Goal: Obtain resource: Obtain resource

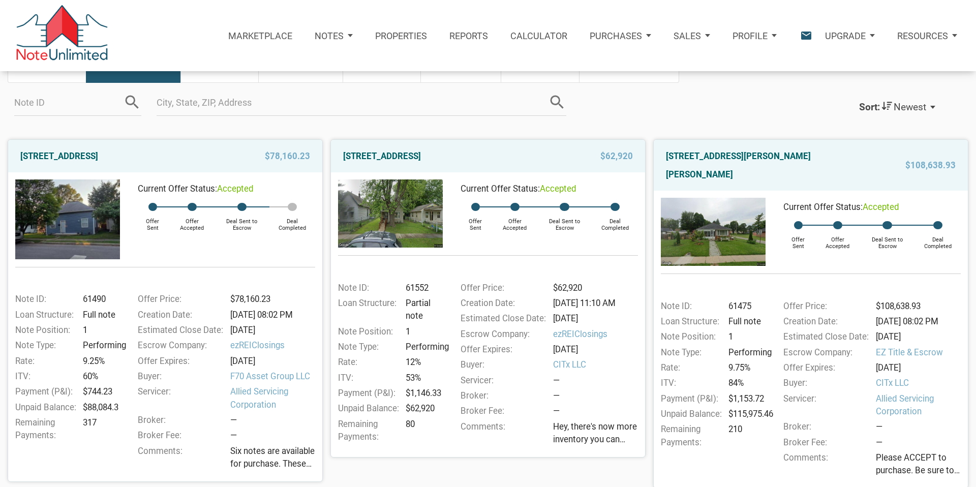
scroll to position [78, 0]
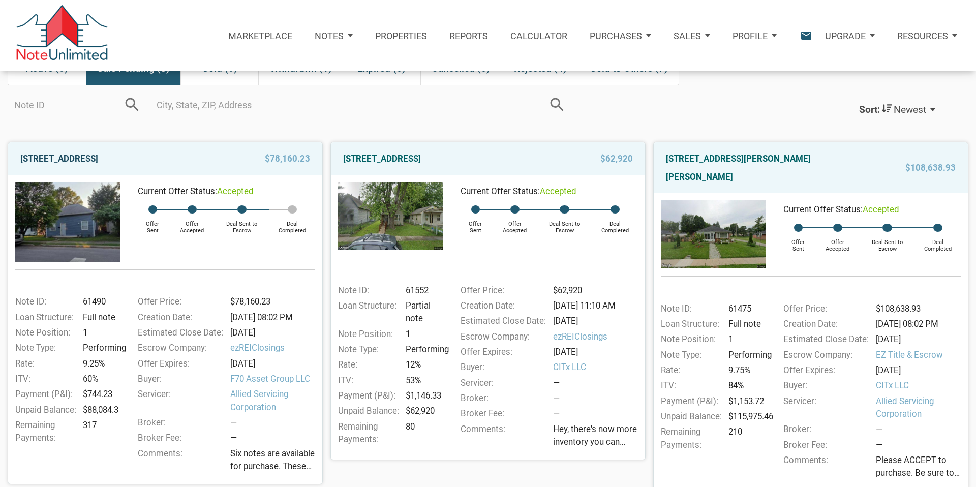
click at [98, 158] on link "1729 Noble Street, Anderson, IN, 46016" at bounding box center [59, 158] width 78 height 18
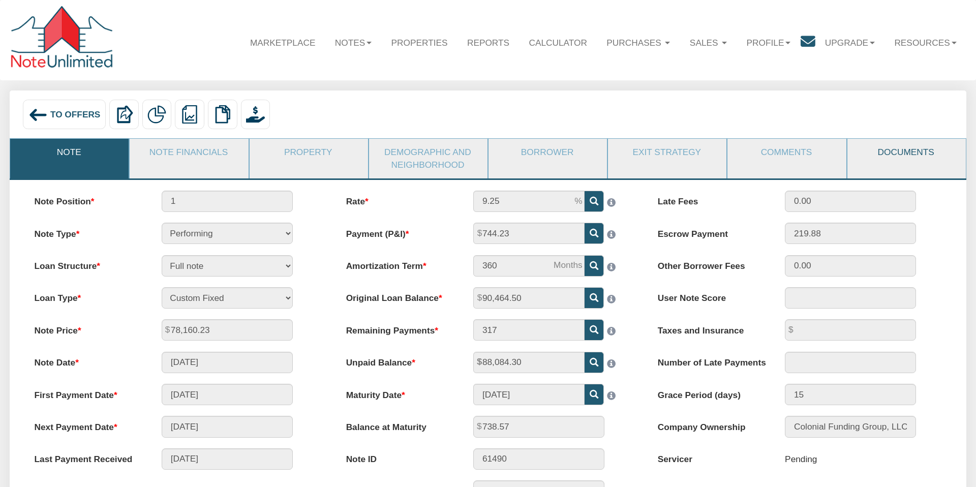
click at [899, 158] on link "Documents" at bounding box center [905, 152] width 117 height 27
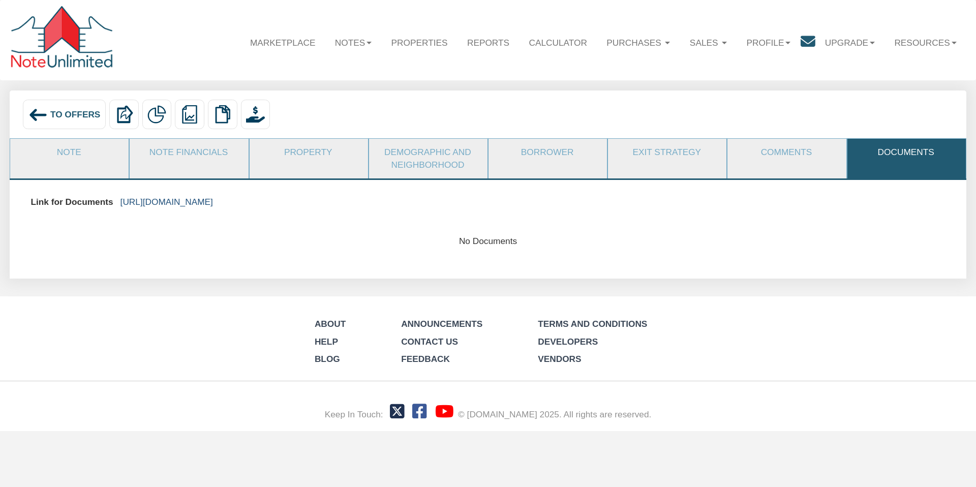
click at [213, 202] on link "[URL][DOMAIN_NAME]" at bounding box center [166, 202] width 92 height 10
